Goal: Transaction & Acquisition: Purchase product/service

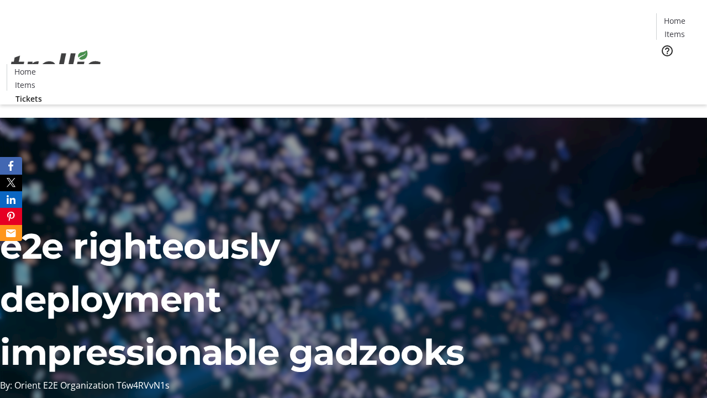
click at [665, 64] on span "Tickets" at bounding box center [678, 70] width 27 height 12
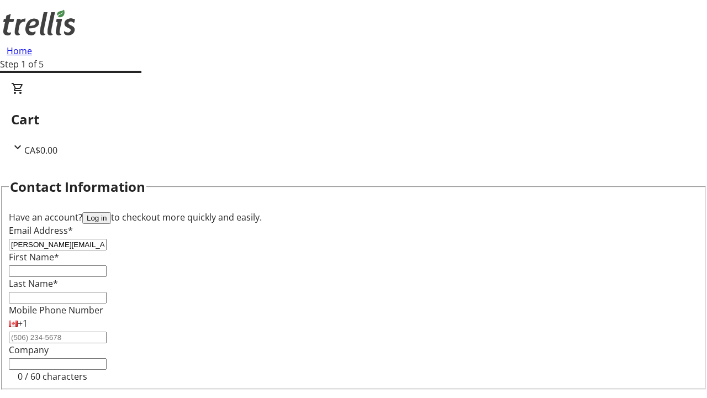
type input "[PERSON_NAME][EMAIL_ADDRESS][DOMAIN_NAME]"
type input "[PERSON_NAME]"
